Goal: Task Accomplishment & Management: Manage account settings

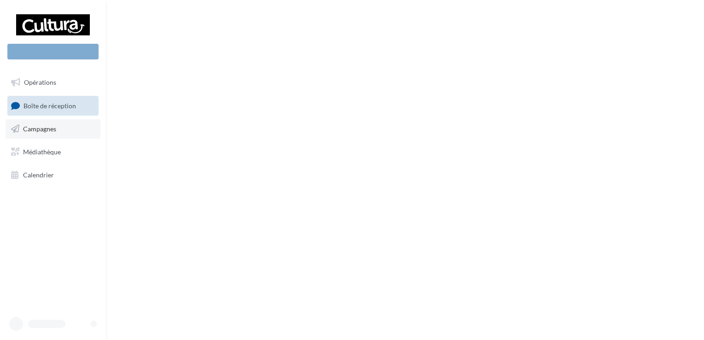
click at [32, 130] on span "Campagnes" at bounding box center [39, 129] width 33 height 8
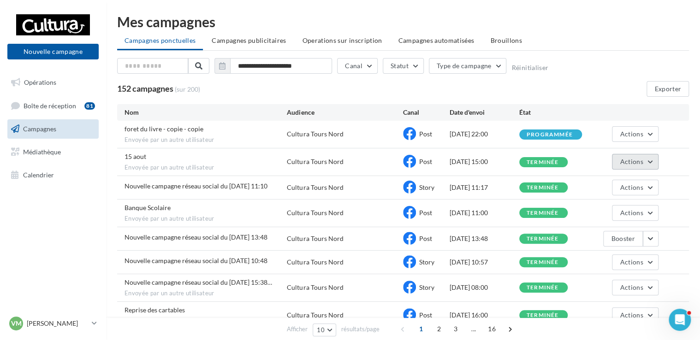
click at [643, 161] on button "Actions" at bounding box center [635, 162] width 46 height 16
click at [92, 110] on div "81" at bounding box center [89, 105] width 11 height 9
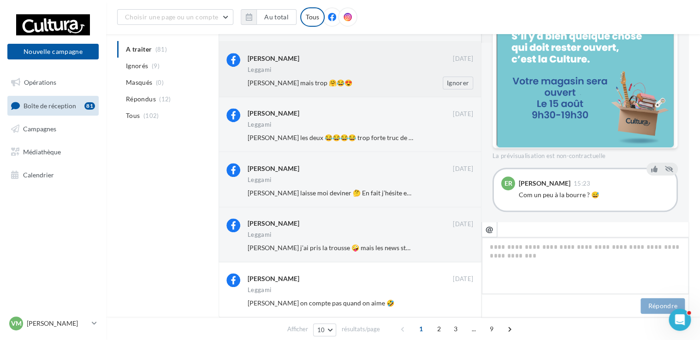
scroll to position [361, 0]
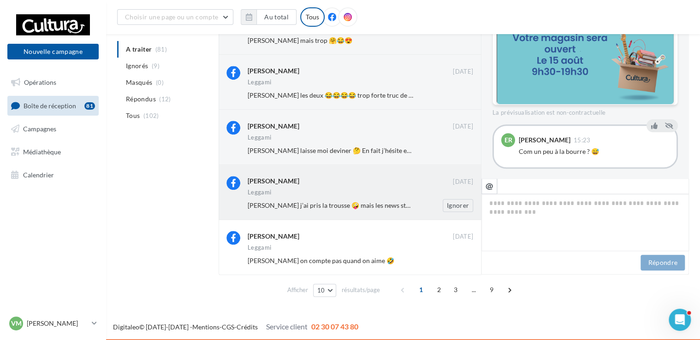
click at [355, 189] on div "Leggami" at bounding box center [360, 193] width 225 height 8
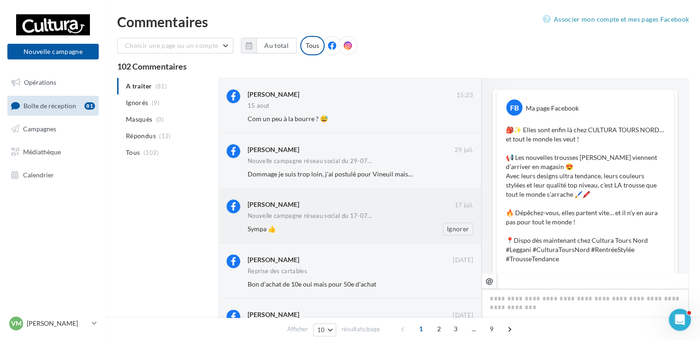
scroll to position [619, 0]
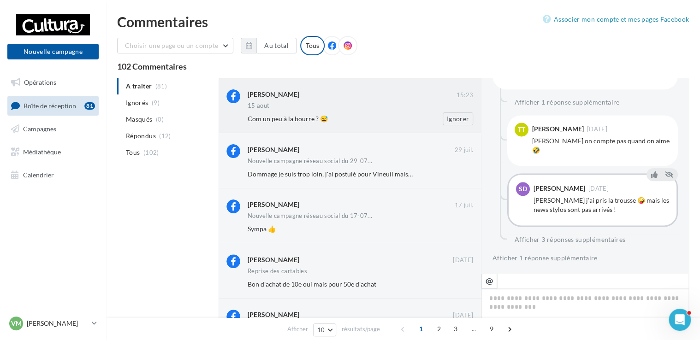
click at [349, 100] on div "[PERSON_NAME]" at bounding box center [352, 95] width 208 height 12
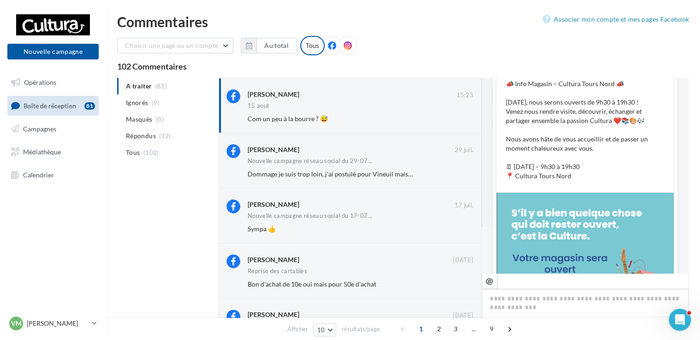
scroll to position [0, 0]
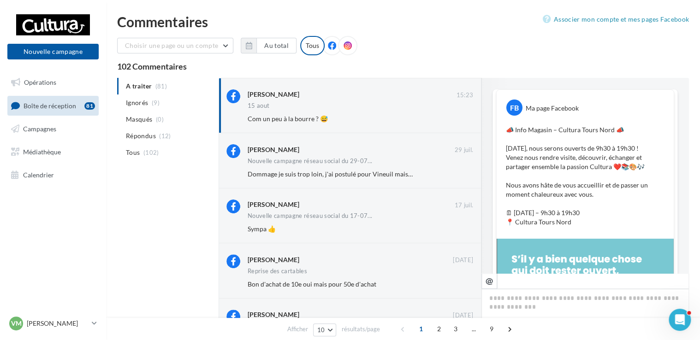
click at [68, 141] on ul "Opérations Boîte de réception 81 Campagnes Médiathèque Calendrier" at bounding box center [53, 128] width 99 height 119
click at [70, 119] on link "Campagnes" at bounding box center [53, 128] width 95 height 19
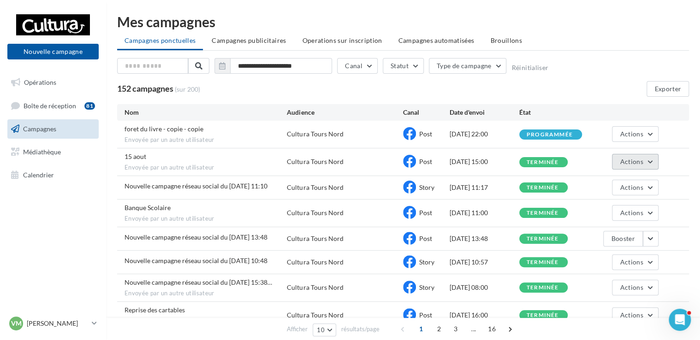
click at [644, 167] on button "Actions" at bounding box center [635, 162] width 46 height 16
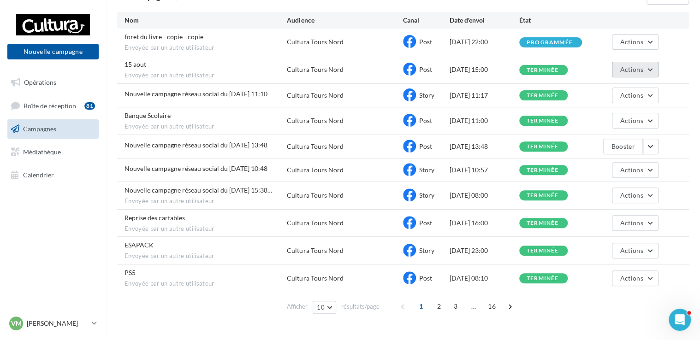
scroll to position [107, 0]
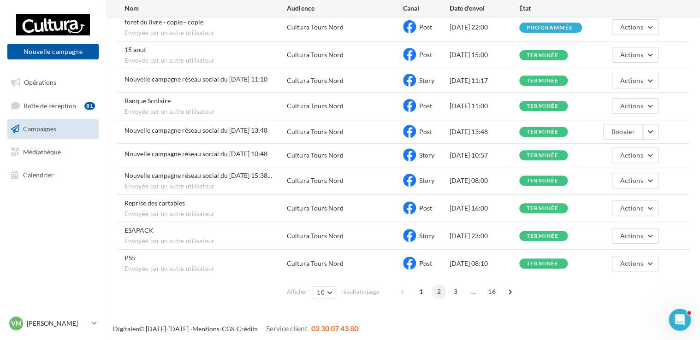
click at [436, 284] on span "2" at bounding box center [438, 291] width 15 height 15
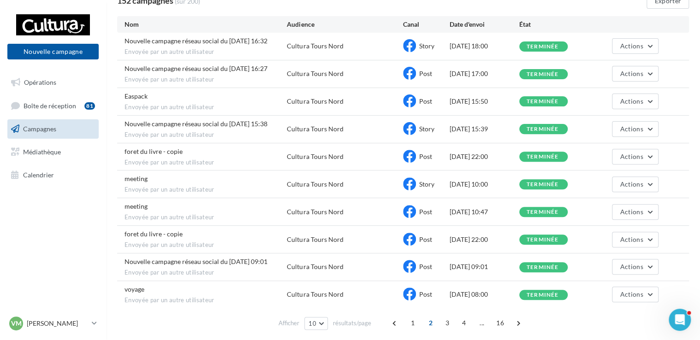
scroll to position [103, 0]
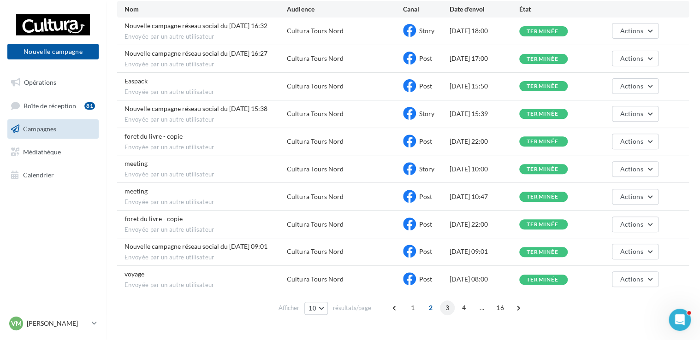
click at [449, 308] on span "3" at bounding box center [447, 308] width 15 height 15
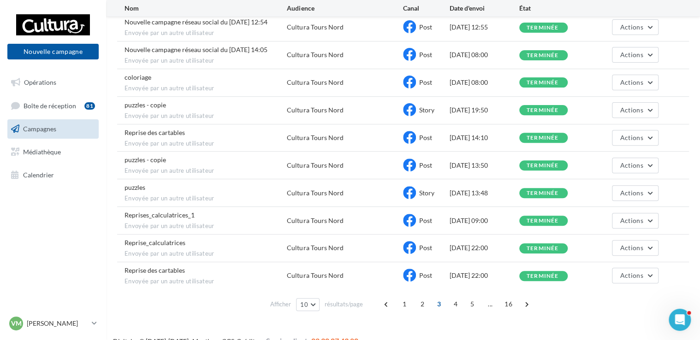
scroll to position [119, 0]
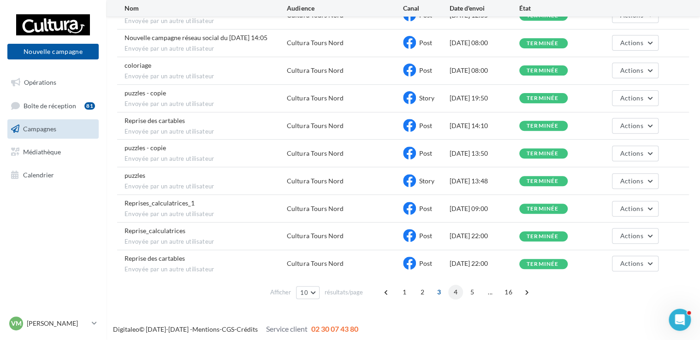
click at [455, 291] on span "4" at bounding box center [455, 292] width 15 height 15
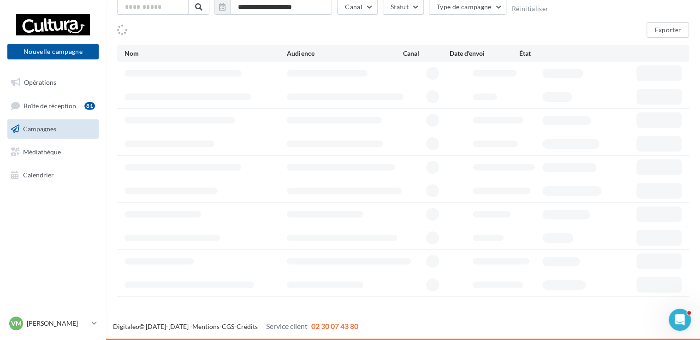
scroll to position [57, 0]
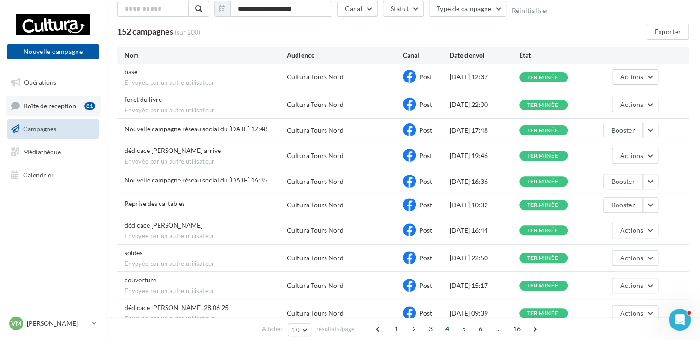
click at [27, 99] on link "Boîte de réception 81" at bounding box center [53, 106] width 95 height 20
